Goal: Transaction & Acquisition: Book appointment/travel/reservation

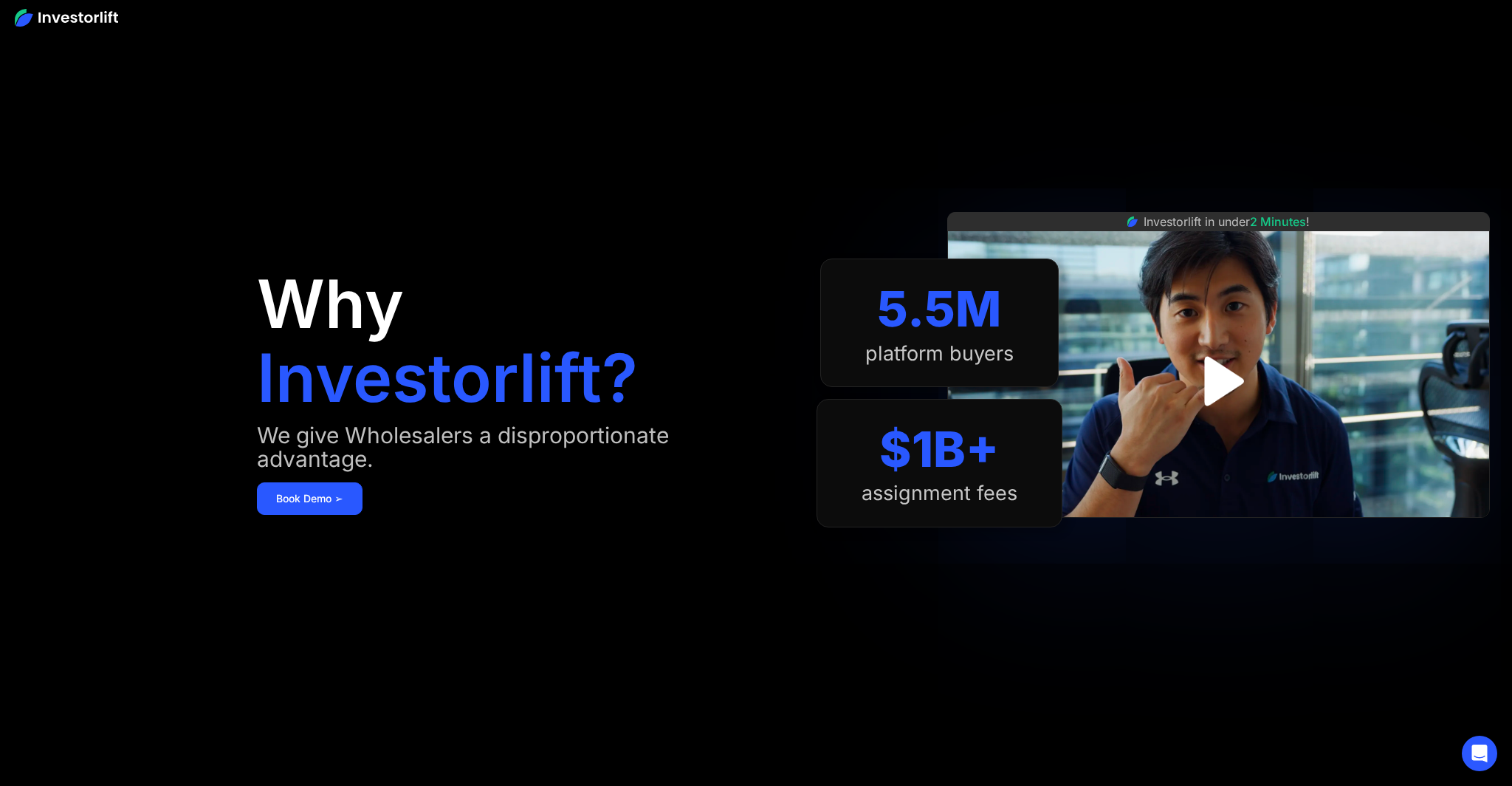
click at [1214, 386] on img "open lightbox" at bounding box center [1218, 381] width 89 height 90
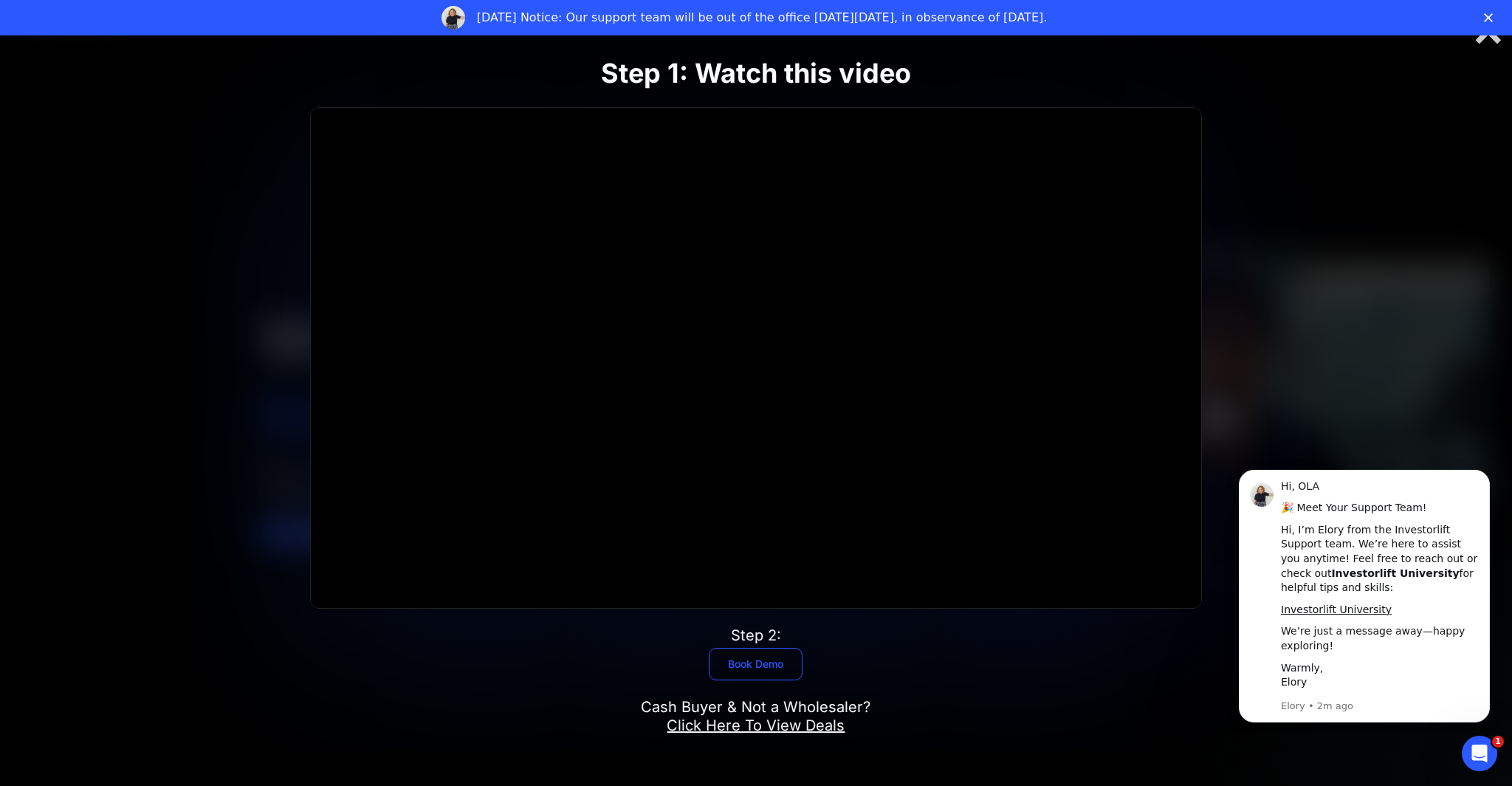
click at [767, 657] on link "Book Demo" at bounding box center [756, 663] width 94 height 32
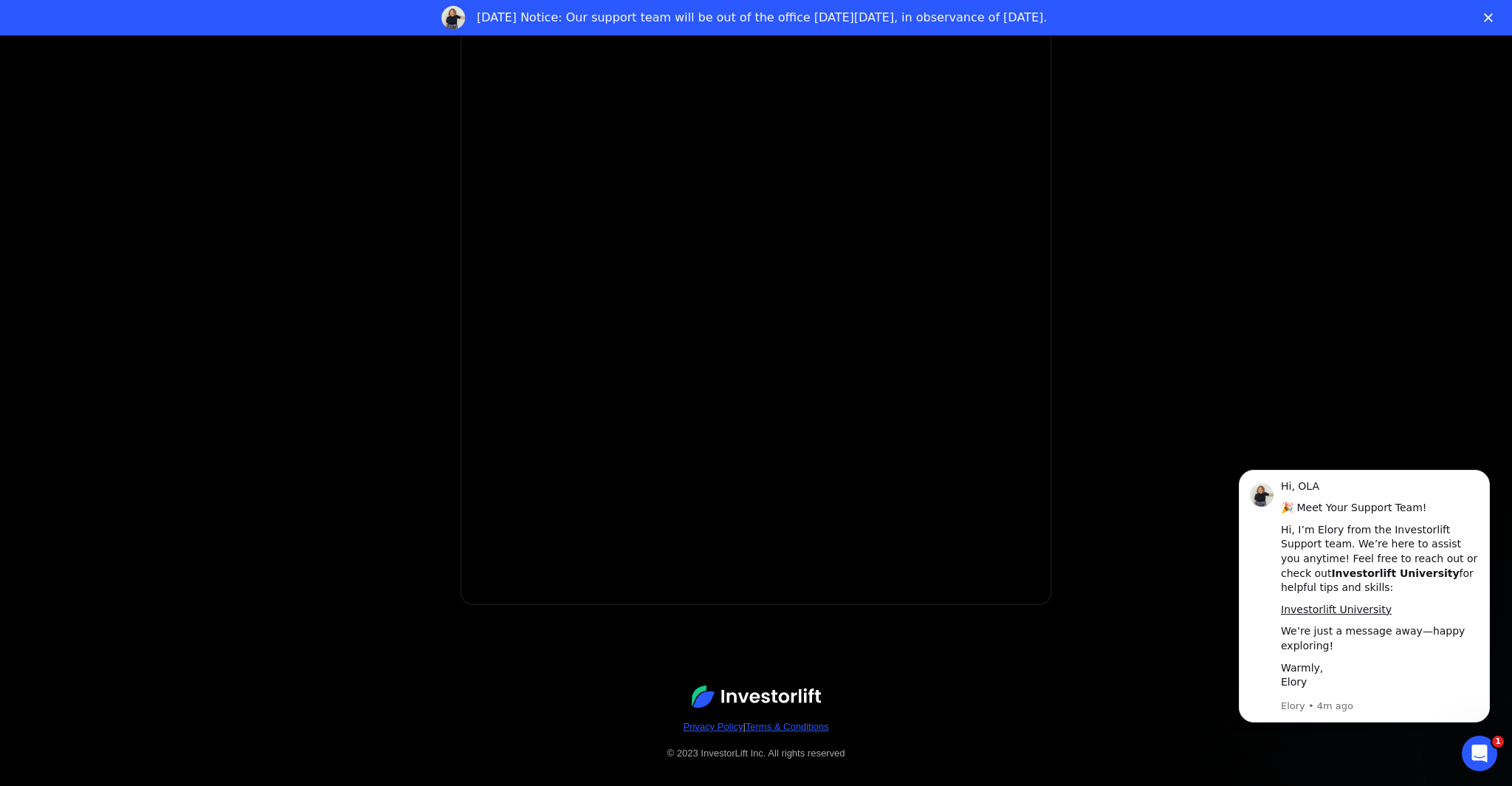
scroll to position [109, 0]
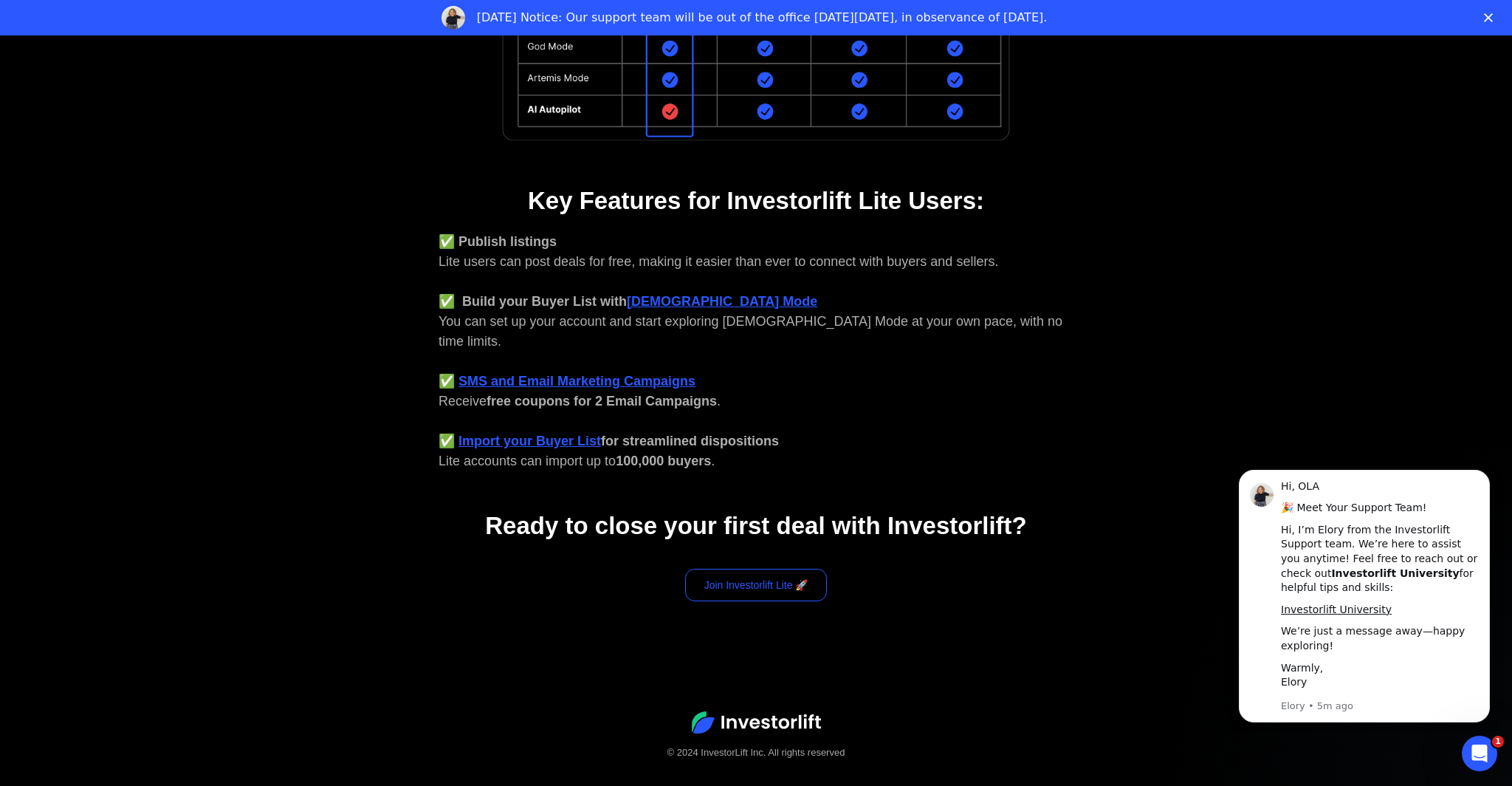
scroll to position [475, 0]
click at [772, 573] on link "Join Investorlift Lite 🚀" at bounding box center [756, 584] width 142 height 32
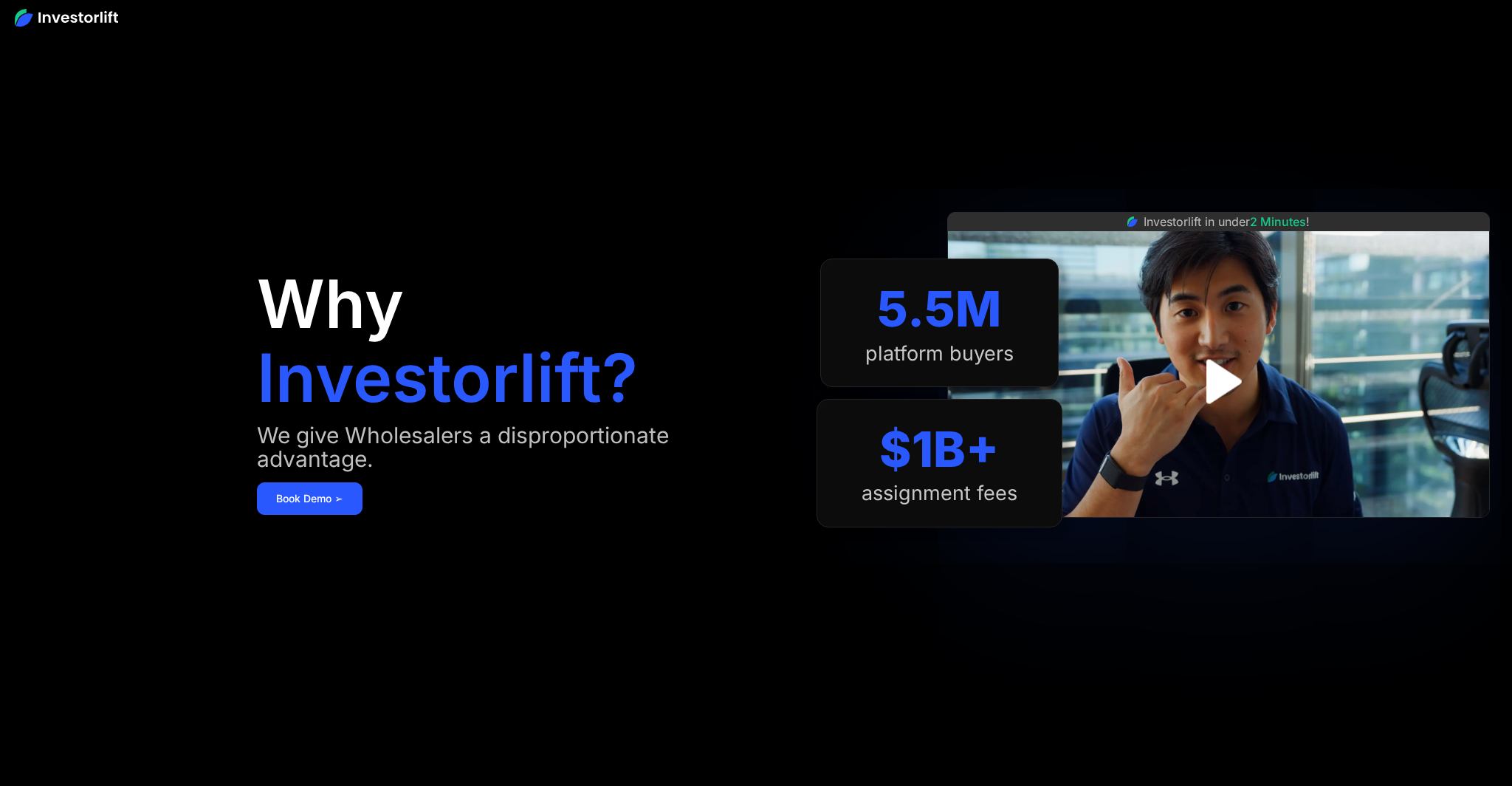
click at [322, 504] on link "Book Demo ➢" at bounding box center [310, 499] width 106 height 32
